Goal: Information Seeking & Learning: Learn about a topic

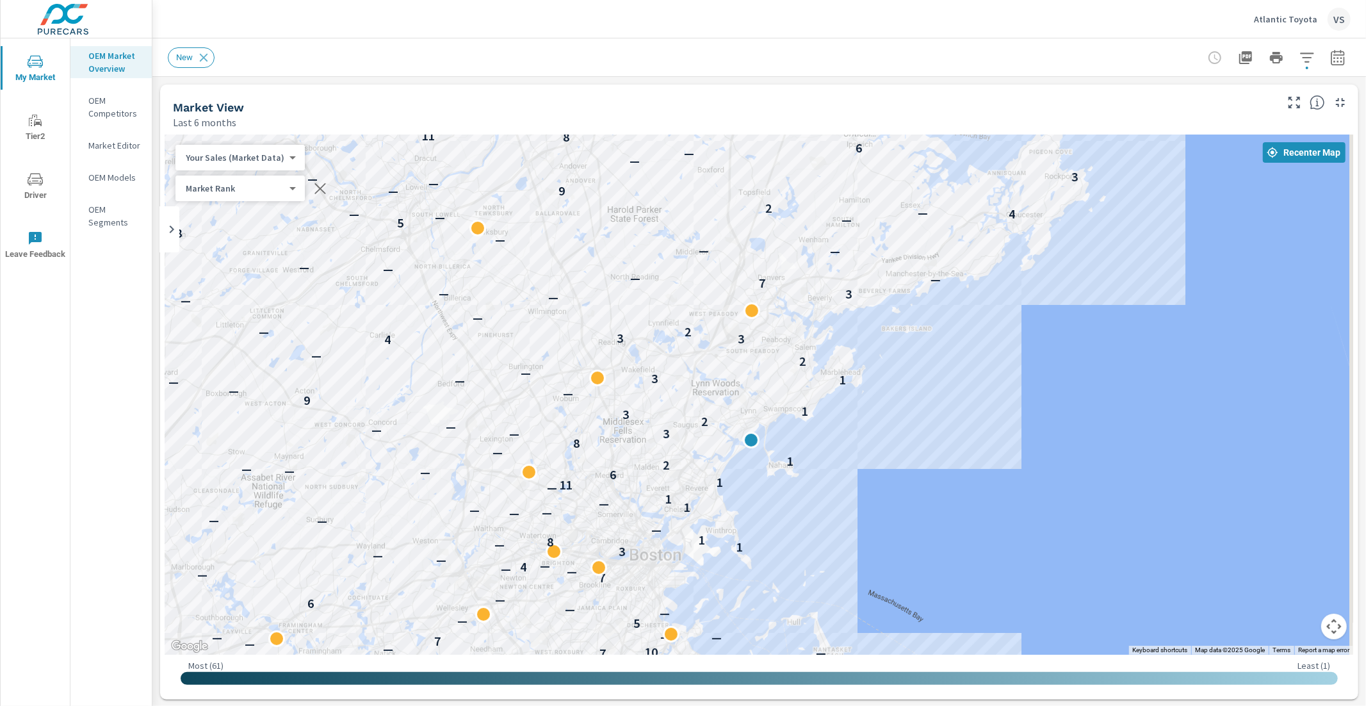
drag, startPoint x: 918, startPoint y: 362, endPoint x: 893, endPoint y: 439, distance: 80.4
click at [893, 439] on div "— — — — — — — — — — 8 — — — — — 7 — — — — — — 11 5 — — — — — — — — — — — — — — …" at bounding box center [759, 394] width 1188 height 520
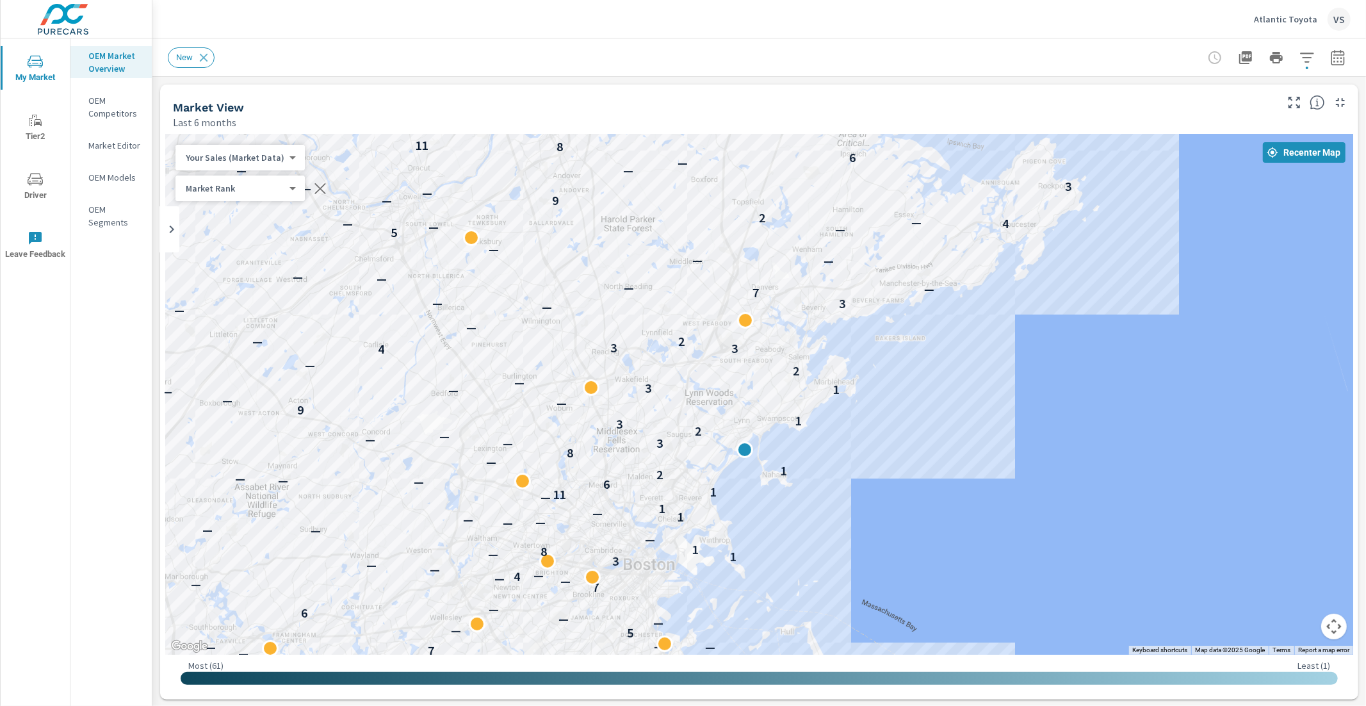
drag, startPoint x: 886, startPoint y: 359, endPoint x: 879, endPoint y: 370, distance: 13.0
click at [879, 370] on div "— 7 — — — — — — 11 5 — — — — — — — — — — — — — — — — — — — — — — — — — — — 5 — …" at bounding box center [759, 394] width 1188 height 520
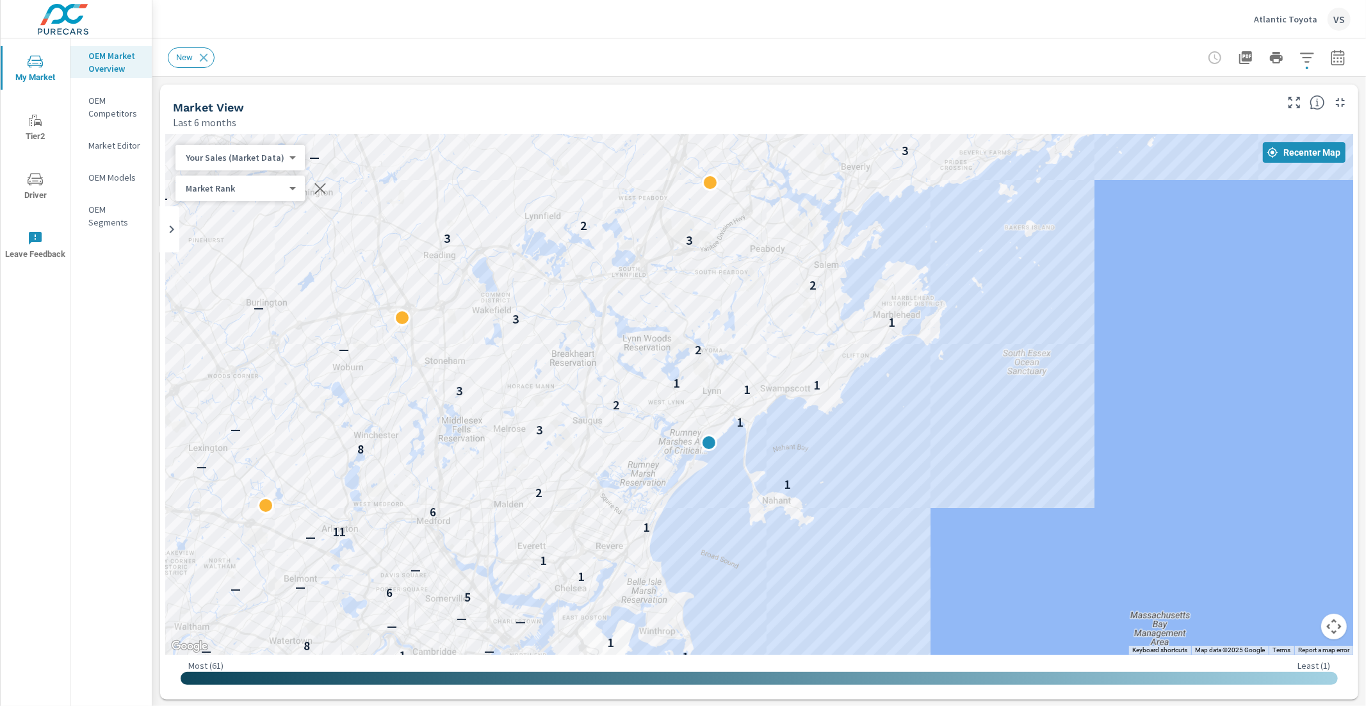
drag, startPoint x: 841, startPoint y: 437, endPoint x: 864, endPoint y: 386, distance: 55.9
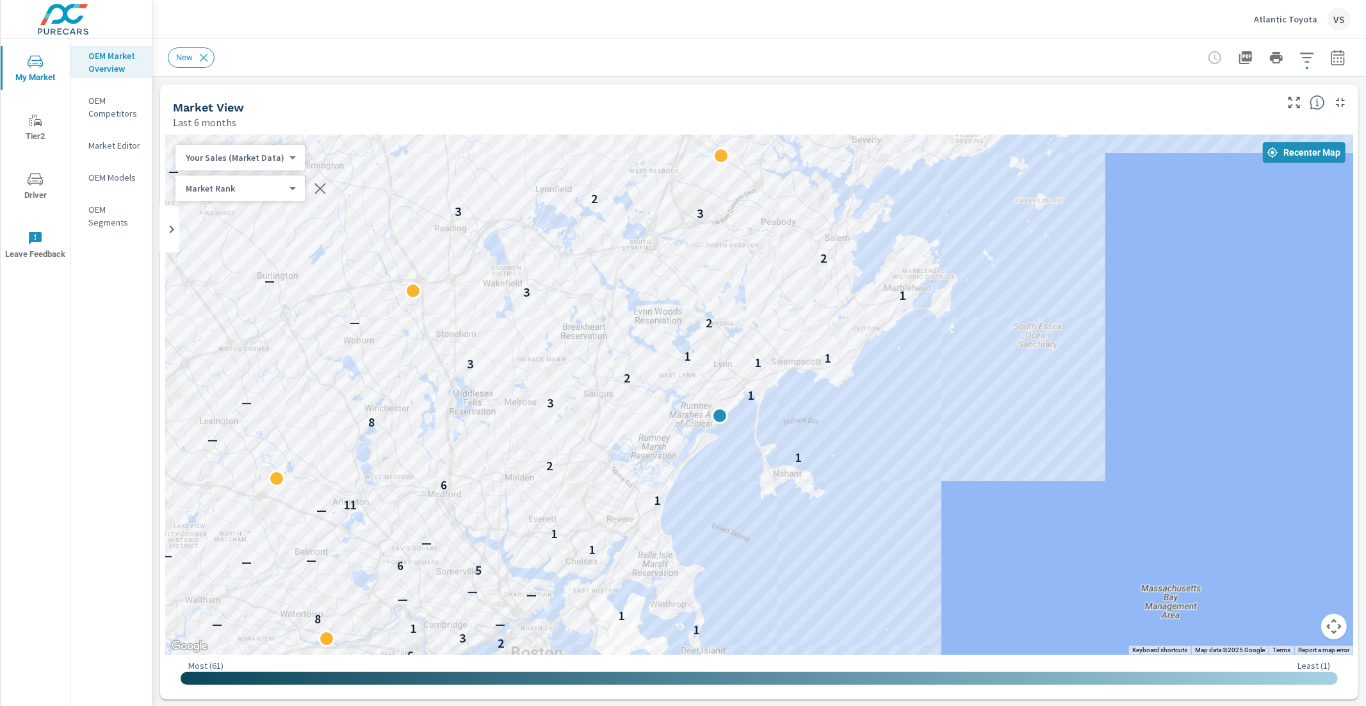
drag, startPoint x: 1062, startPoint y: 511, endPoint x: 1073, endPoint y: 482, distance: 30.8
click at [1073, 482] on div "— — — — — — 4 — — — 11 — — 9 — 8 — — 6 8 7 — 10 — 7 — — — 5 — 9 — — — — — — 2 6…" at bounding box center [1385, 713] width 1230 height 692
click at [1333, 58] on icon "button" at bounding box center [1337, 59] width 8 height 5
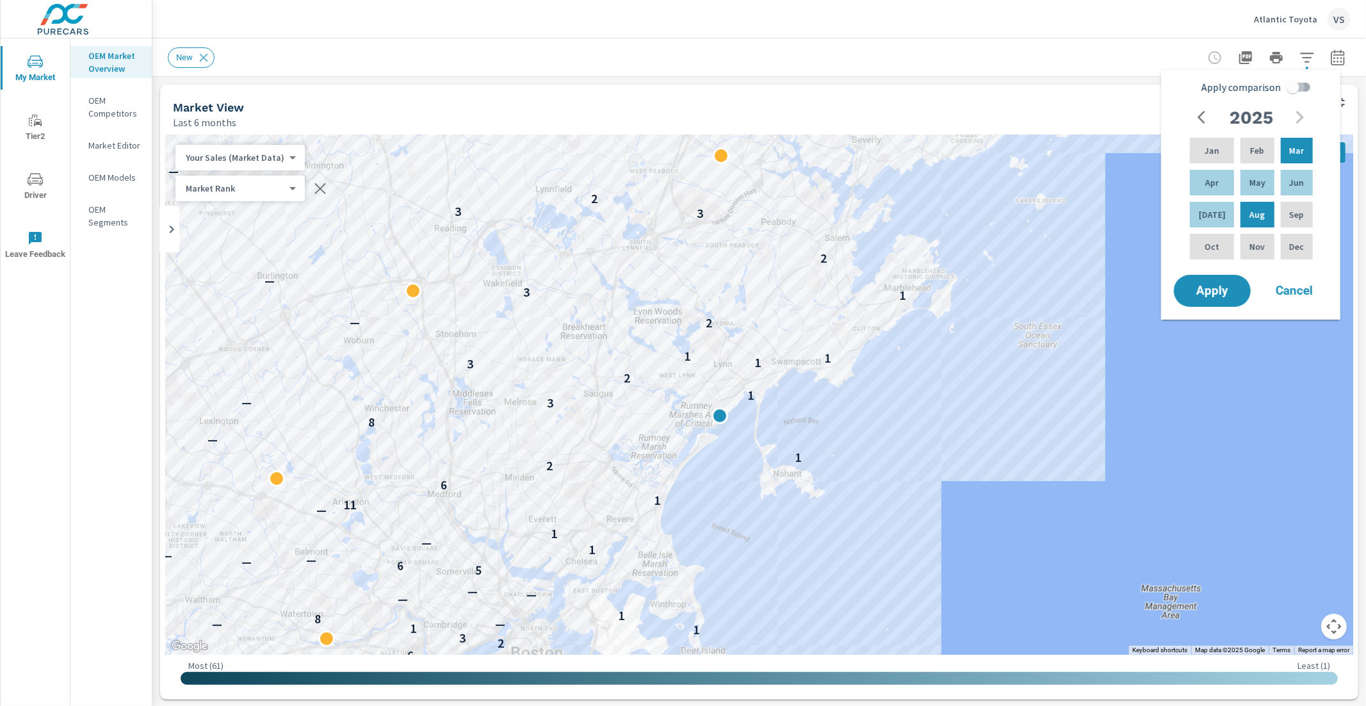
click at [1299, 90] on input "Apply comparison" at bounding box center [1292, 87] width 73 height 24
checkbox input "true"
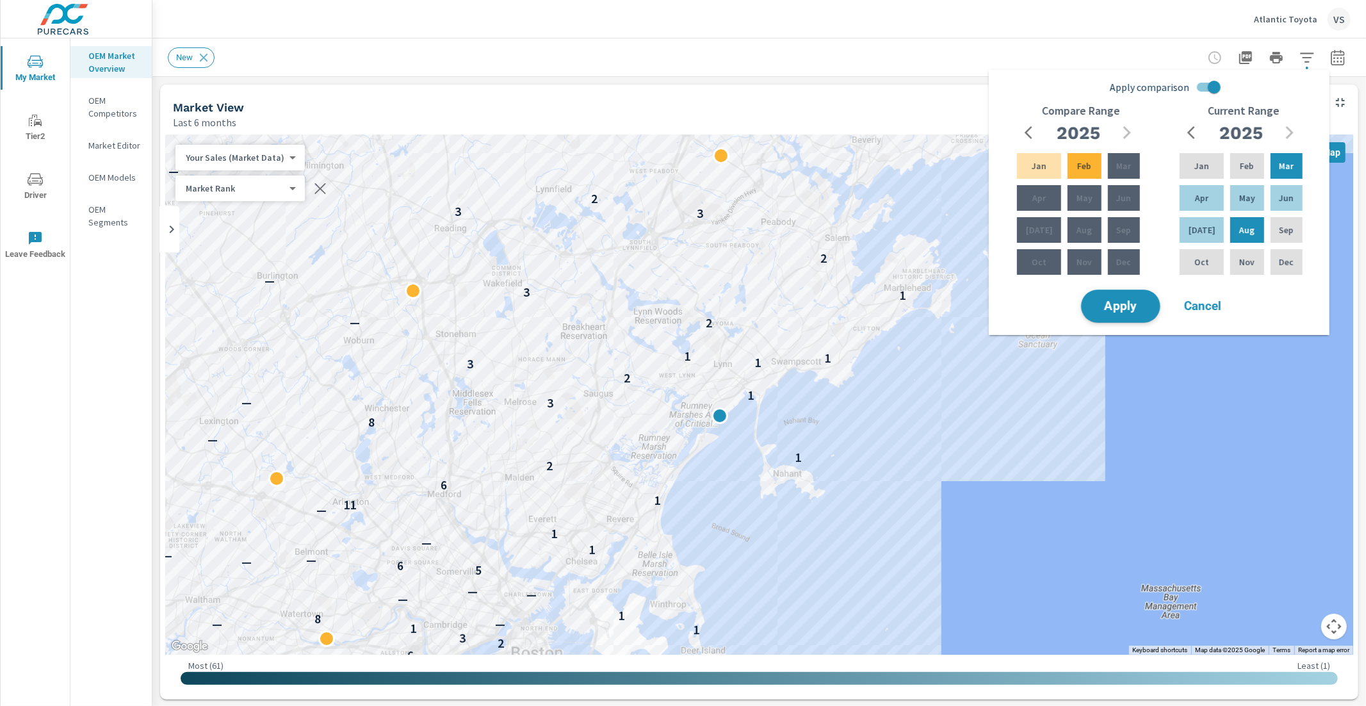
click at [1110, 309] on span "Apply" at bounding box center [1120, 306] width 53 height 12
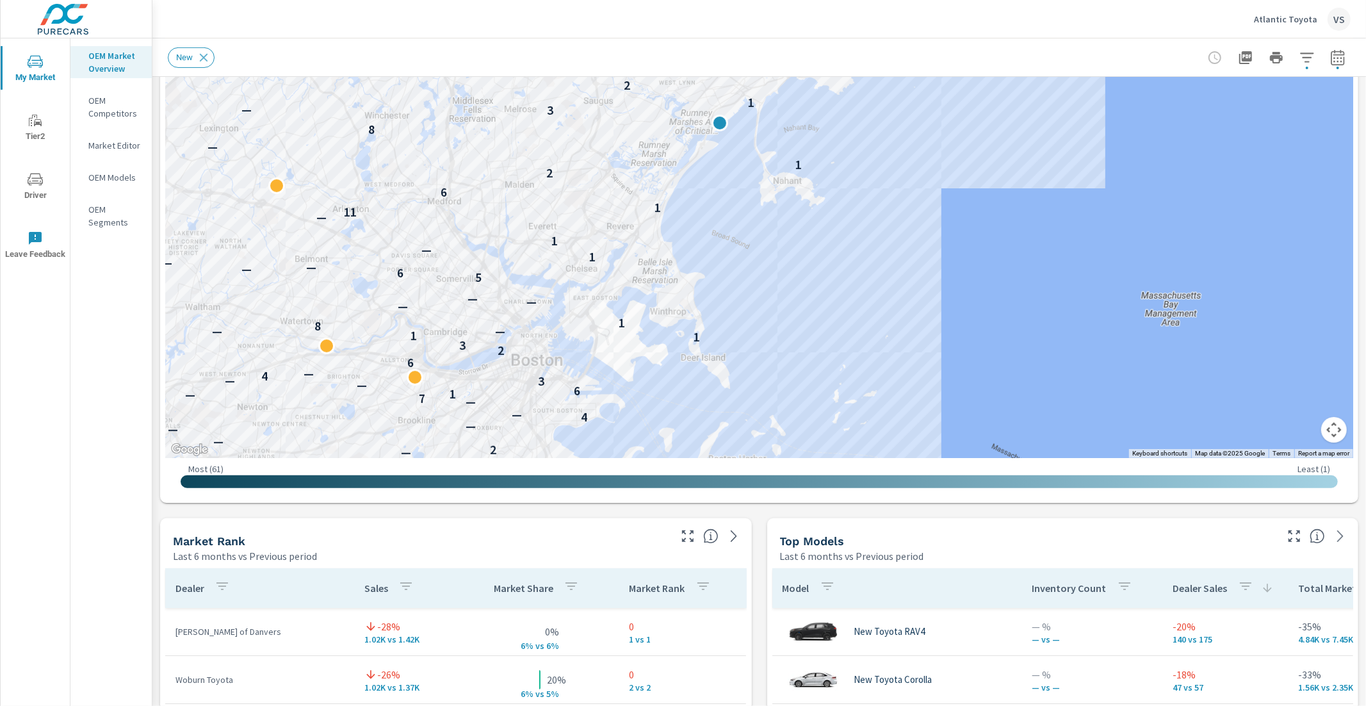
scroll to position [803, 0]
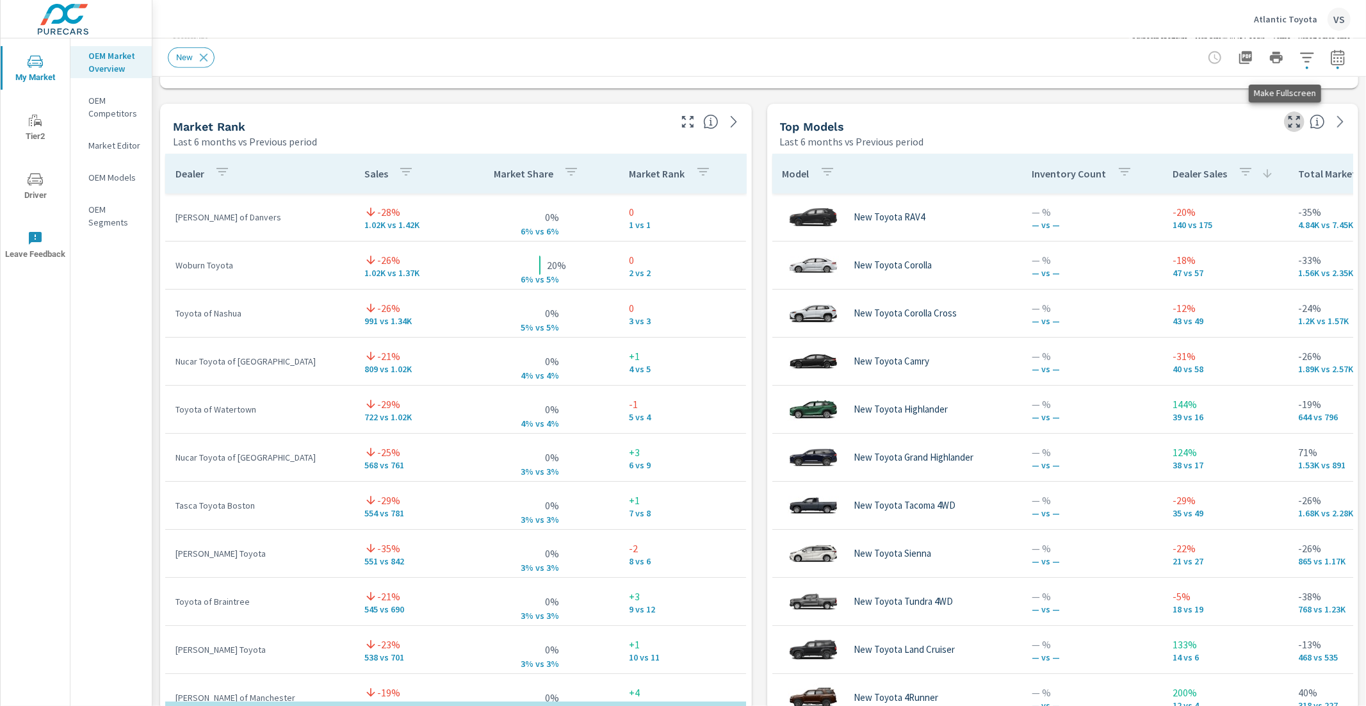
click at [1287, 120] on icon "button" at bounding box center [1294, 121] width 15 height 15
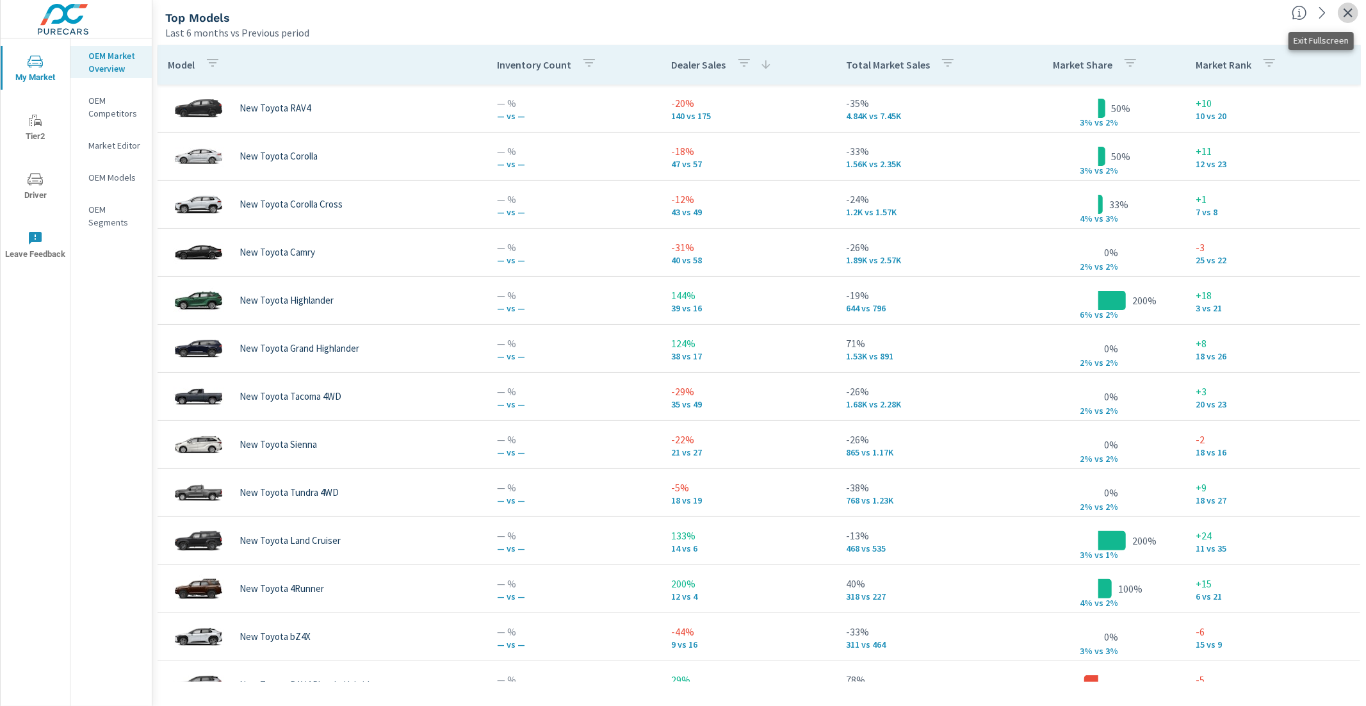
click at [1342, 15] on icon "button" at bounding box center [1347, 12] width 15 height 15
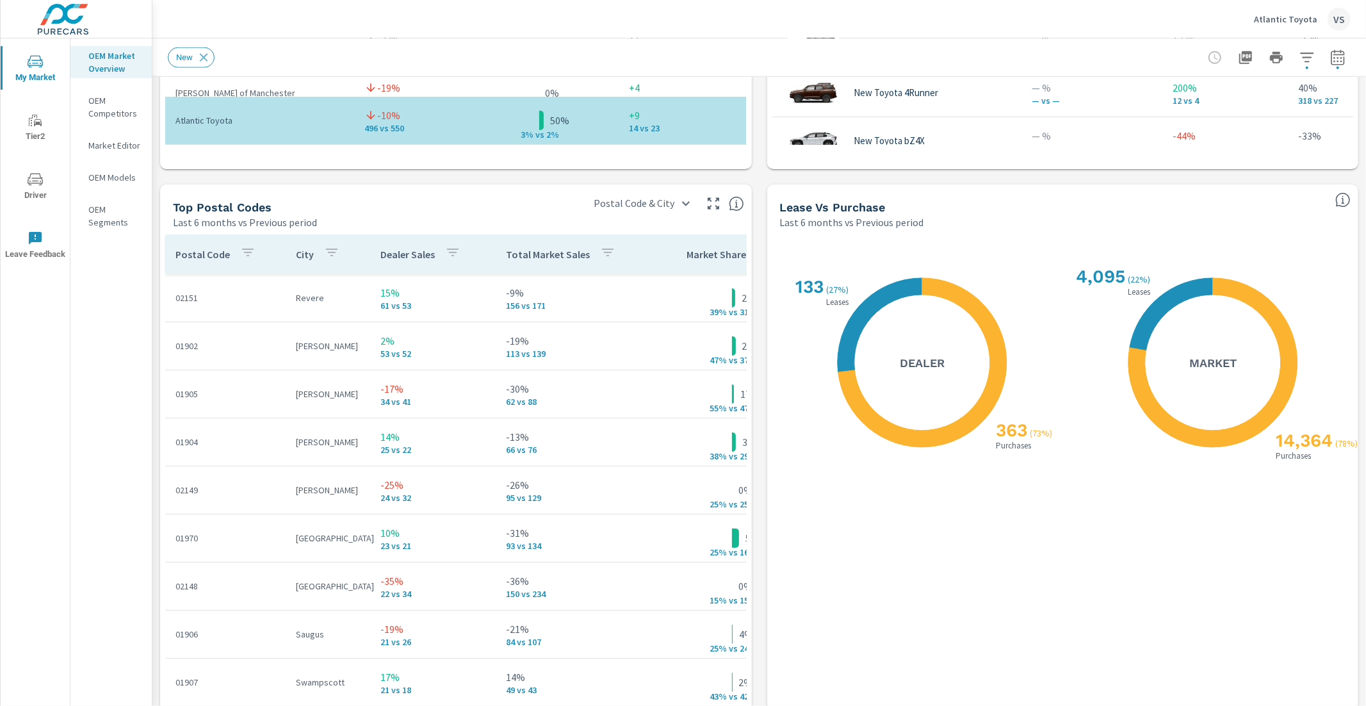
scroll to position [1437, 0]
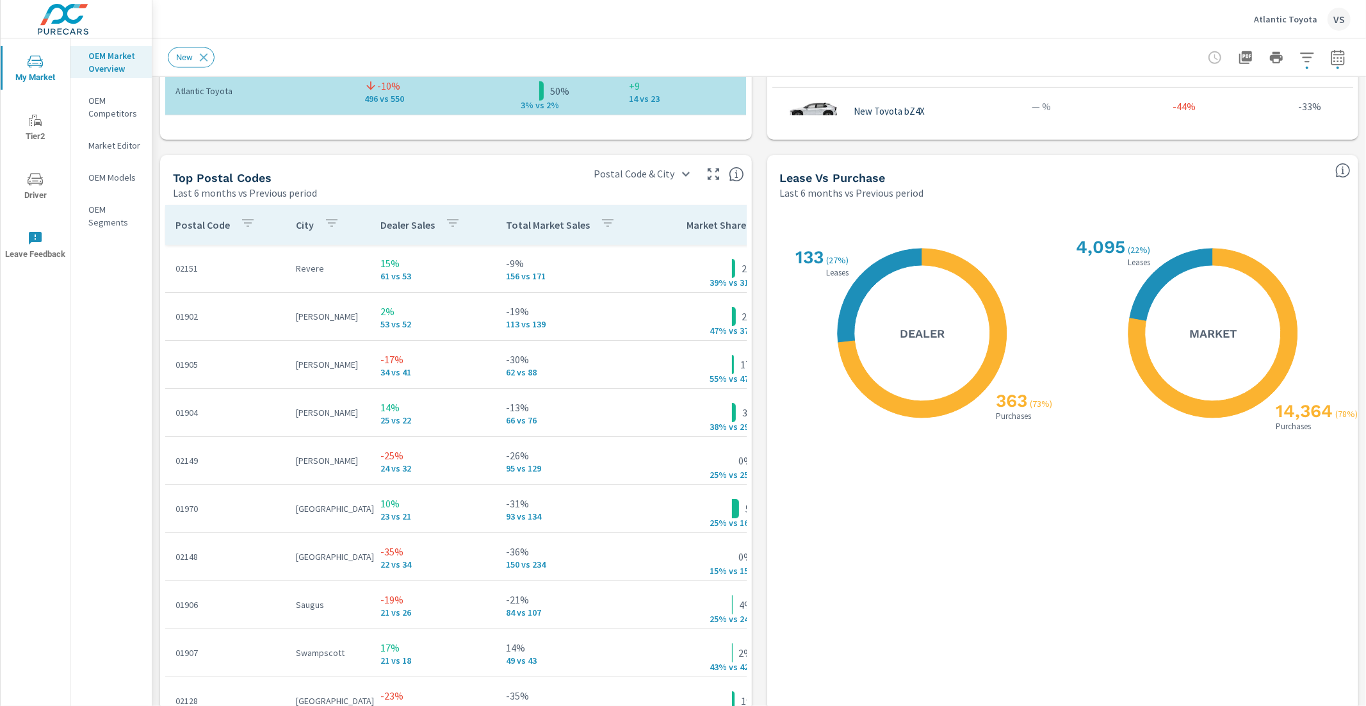
click at [448, 222] on icon "button" at bounding box center [452, 222] width 15 height 15
click at [455, 211] on div at bounding box center [683, 353] width 1366 height 706
click at [453, 229] on div "Dealer Sales Search ​ Clear CURR PREV DIFF" at bounding box center [683, 353] width 1366 height 706
click at [453, 223] on icon "button" at bounding box center [452, 222] width 15 height 15
click at [493, 172] on div at bounding box center [683, 353] width 1366 height 706
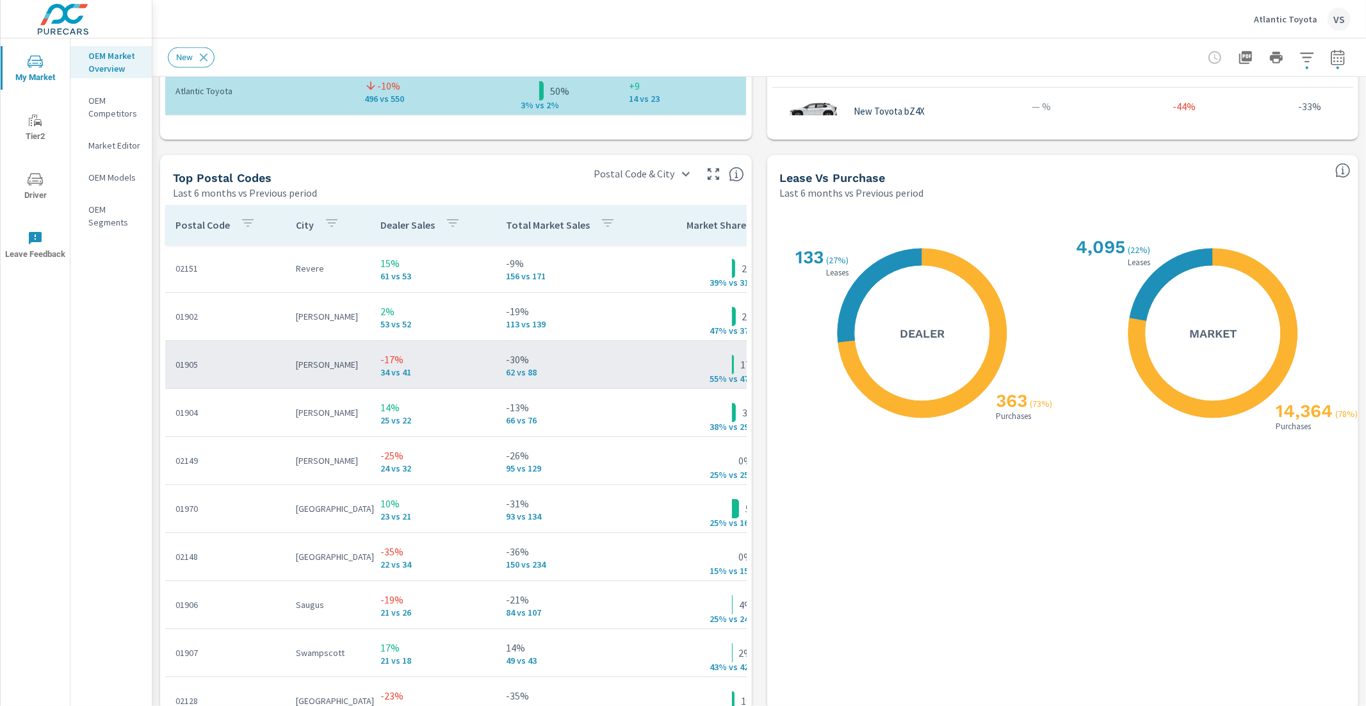
click at [331, 361] on p "[PERSON_NAME]" at bounding box center [328, 364] width 64 height 13
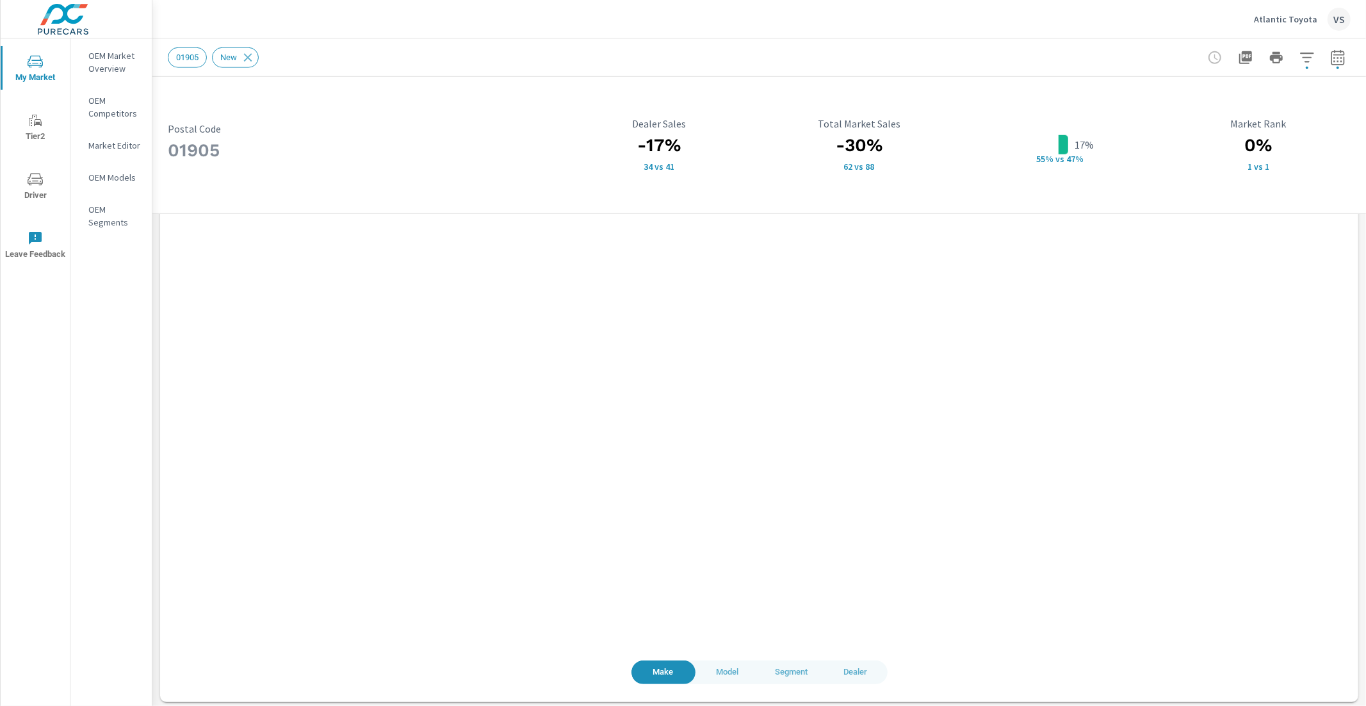
scroll to position [1015, 0]
click at [726, 663] on span "Model" at bounding box center [727, 669] width 49 height 15
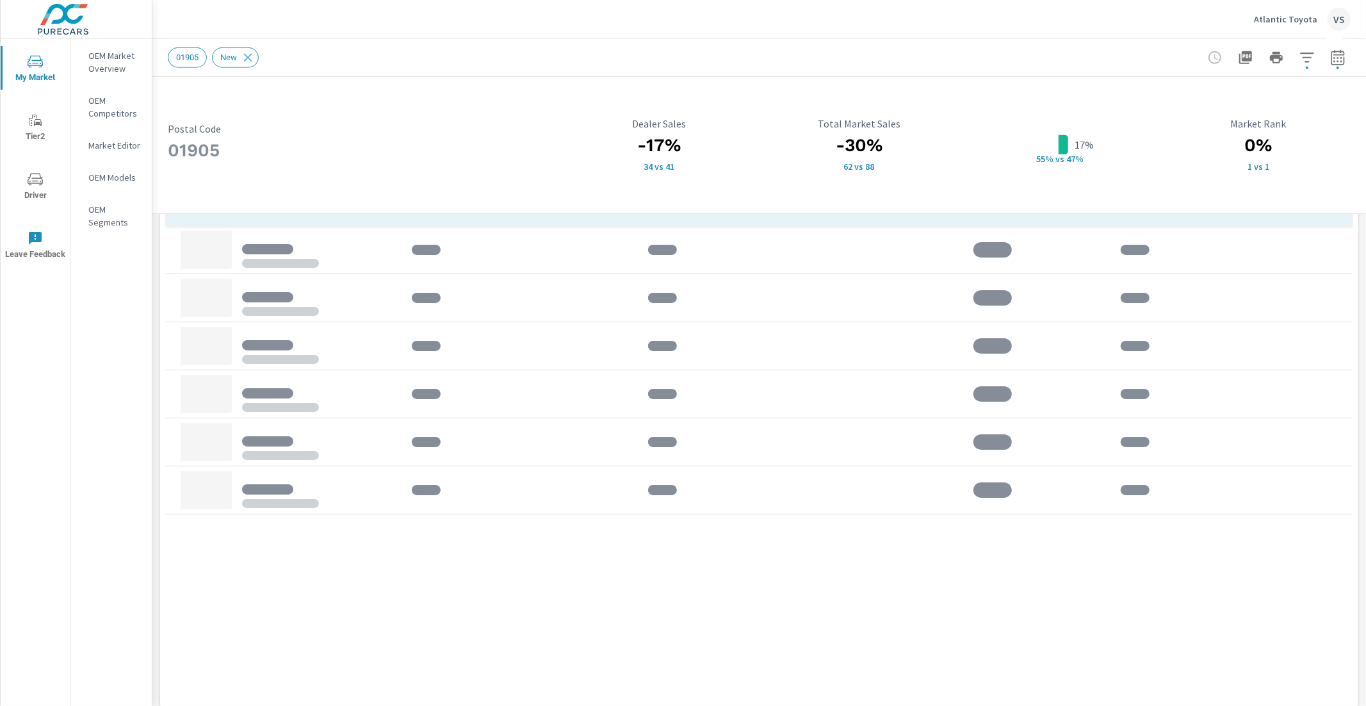
scroll to position [799, 0]
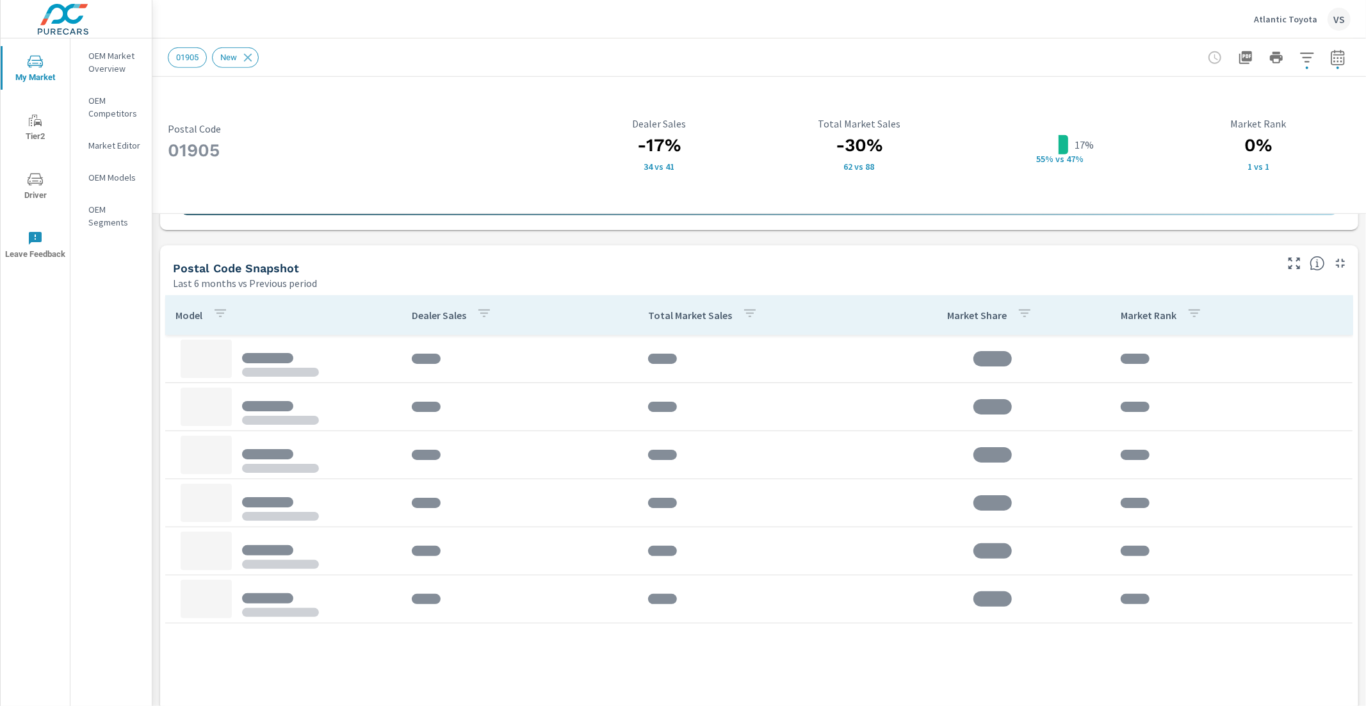
click at [727, 273] on div "Postal Code Snapshot" at bounding box center [723, 268] width 1101 height 15
